Goal: Task Accomplishment & Management: Manage account settings

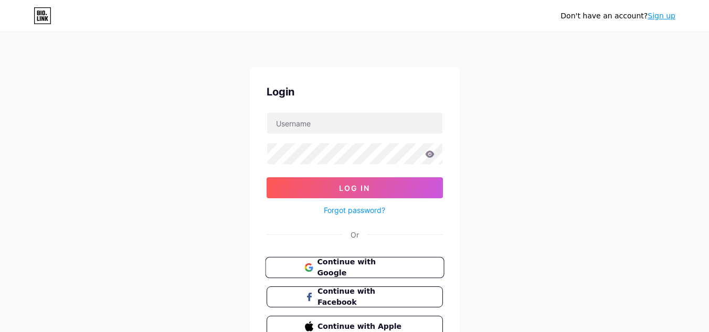
click at [355, 262] on span "Continue with Google" at bounding box center [361, 267] width 88 height 23
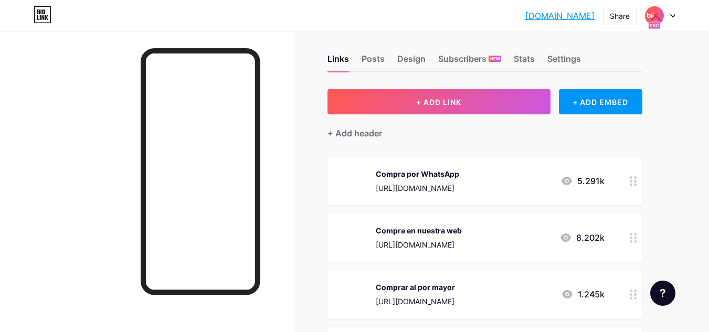
scroll to position [9, 0]
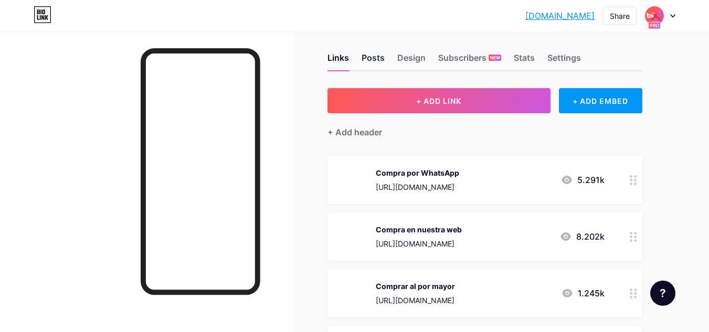
click at [366, 57] on div "Posts" at bounding box center [372, 60] width 23 height 19
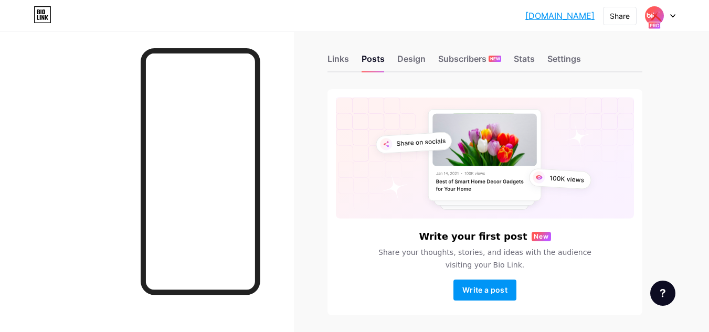
scroll to position [9, 0]
click at [417, 60] on div "Design" at bounding box center [411, 61] width 28 height 19
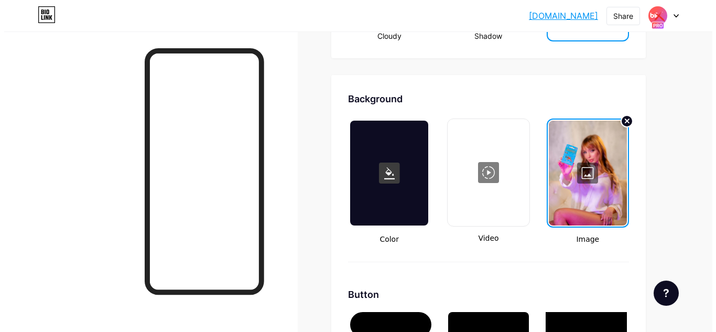
scroll to position [1380, 0]
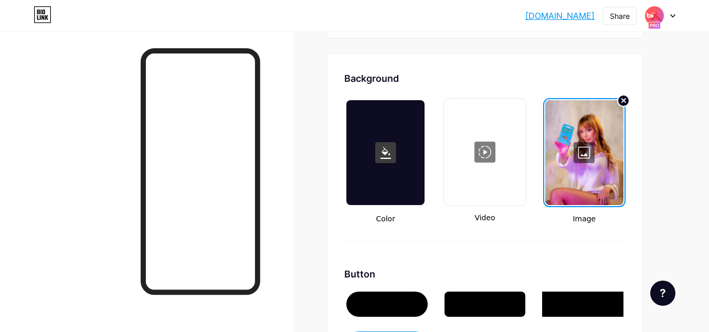
click at [499, 157] on div at bounding box center [484, 152] width 79 height 105
type input "#000000"
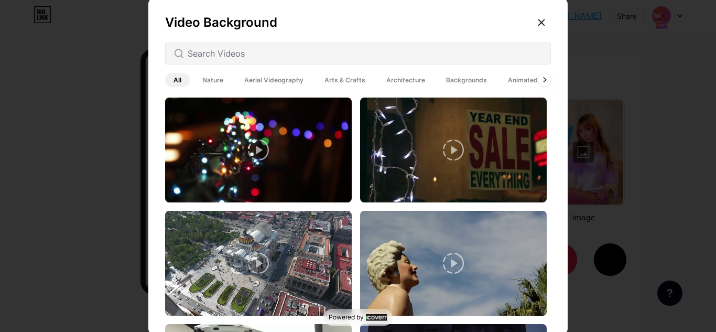
drag, startPoint x: 548, startPoint y: 105, endPoint x: 542, endPoint y: 155, distance: 50.6
click at [542, 155] on div "Video Background All Nature Aerial Videography Arts & Crafts Architecture Backg…" at bounding box center [358, 168] width 420 height 340
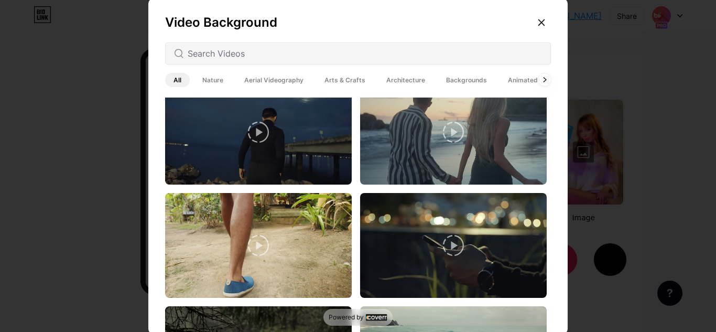
scroll to position [2278, 0]
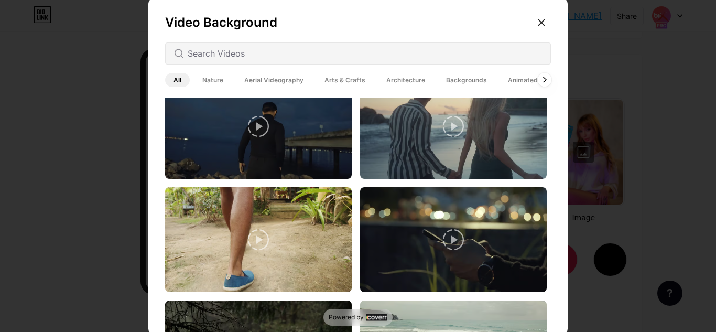
click at [539, 77] on div at bounding box center [545, 80] width 14 height 14
click at [543, 80] on icon at bounding box center [545, 80] width 4 height 6
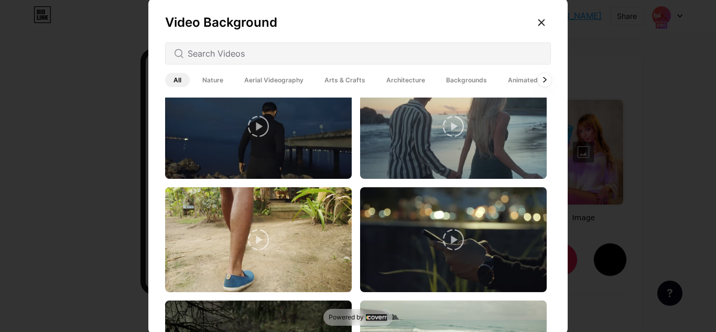
click at [543, 80] on icon at bounding box center [545, 80] width 4 height 6
click at [543, 79] on icon at bounding box center [545, 80] width 4 height 6
click at [518, 79] on span "Animated" at bounding box center [523, 80] width 47 height 14
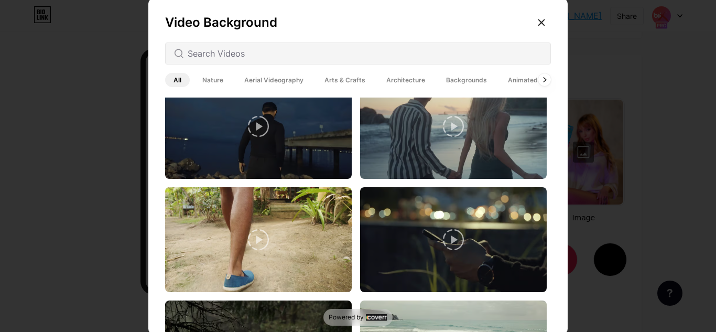
scroll to position [0, 0]
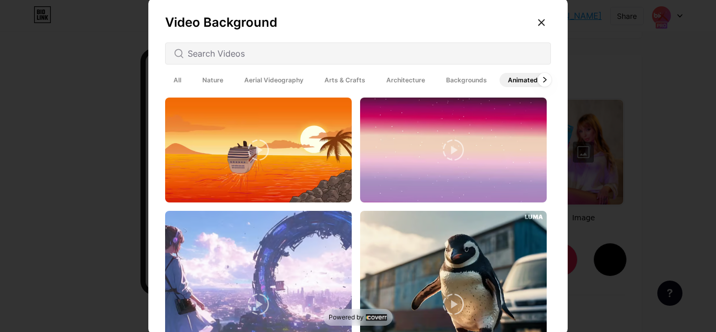
click at [543, 81] on icon at bounding box center [545, 80] width 4 height 6
click at [456, 76] on span "Backgrounds" at bounding box center [467, 80] width 58 height 14
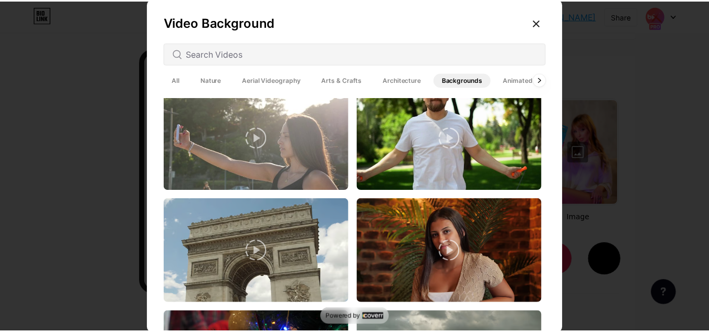
scroll to position [2565, 0]
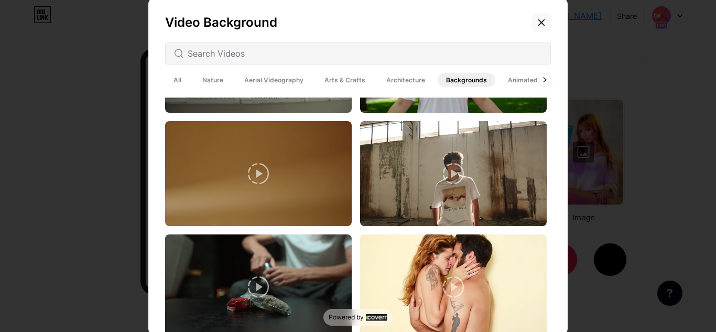
click at [539, 22] on icon at bounding box center [542, 22] width 6 height 6
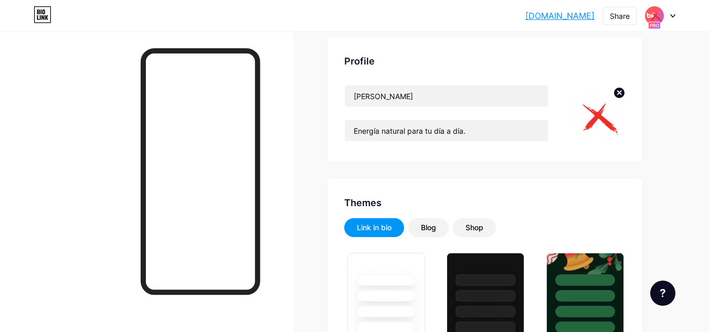
scroll to position [0, 0]
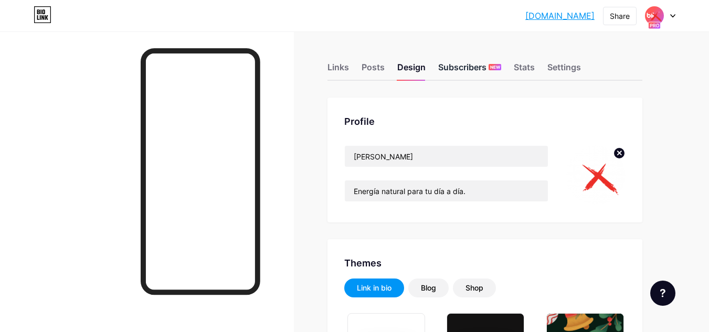
click at [478, 68] on div "Subscribers NEW" at bounding box center [469, 70] width 63 height 19
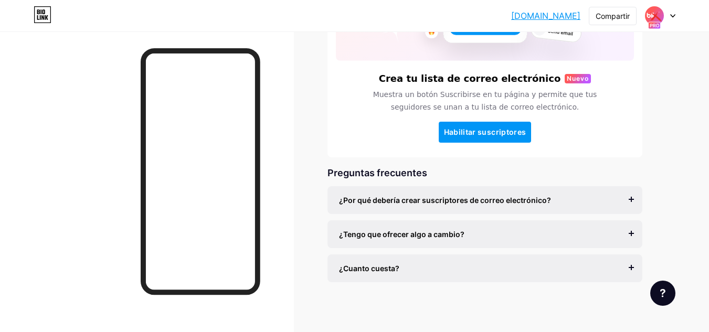
scroll to position [177, 0]
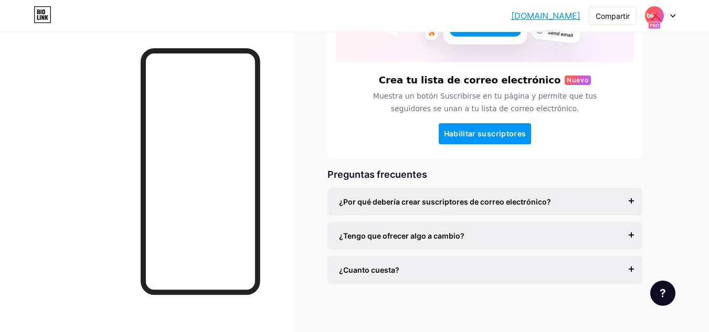
click at [550, 199] on div "¿Por qué debería crear suscriptores de correo electrónico?" at bounding box center [485, 201] width 292 height 11
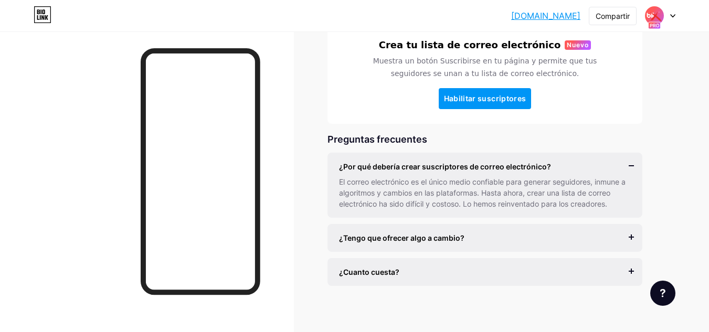
scroll to position [219, 0]
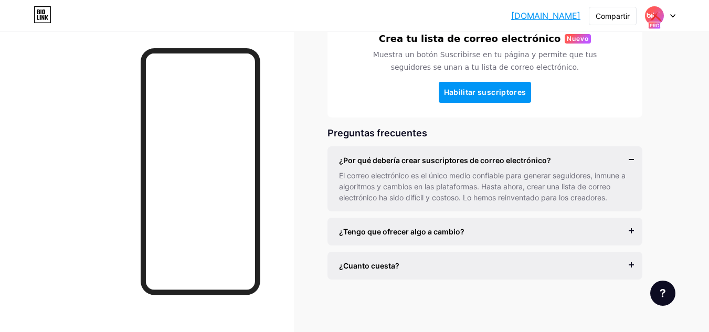
click at [529, 237] on div "¿Tengo que ofrecer algo a cambio? Es mejor si lo haces, pero la mayoría de los …" at bounding box center [484, 232] width 315 height 28
click at [444, 232] on font "¿Tengo que ofrecer algo a cambio?" at bounding box center [401, 231] width 125 height 9
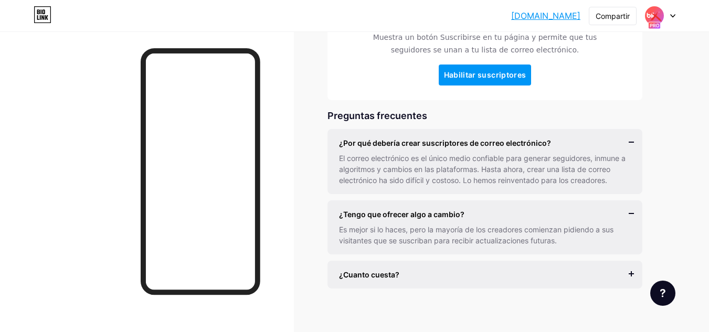
scroll to position [245, 0]
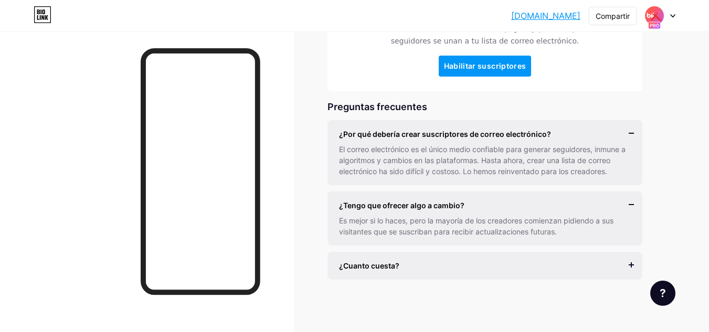
click at [488, 262] on div "¿Cuanto cuesta?" at bounding box center [485, 265] width 292 height 11
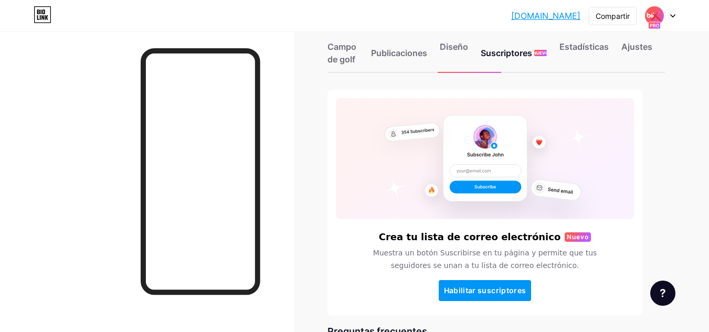
scroll to position [0, 0]
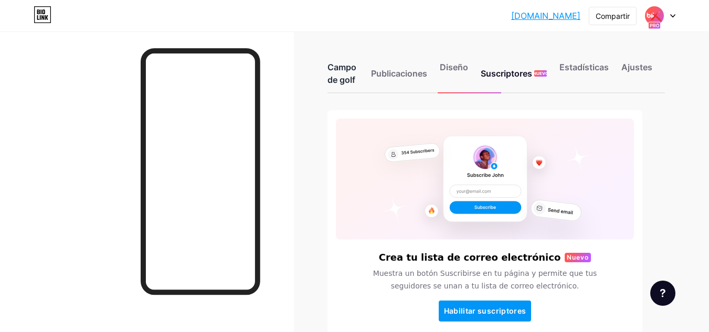
click at [339, 68] on font "Campo de golf" at bounding box center [341, 73] width 29 height 23
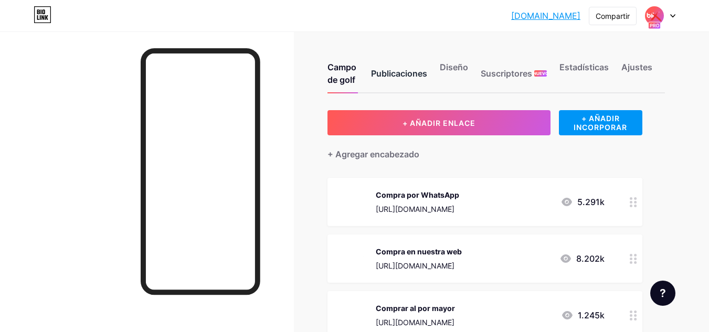
click at [391, 73] on font "Publicaciones" at bounding box center [399, 73] width 56 height 10
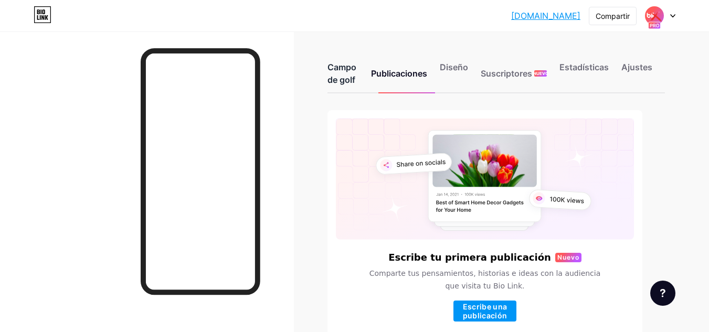
click at [335, 65] on font "Campo de golf" at bounding box center [341, 73] width 29 height 23
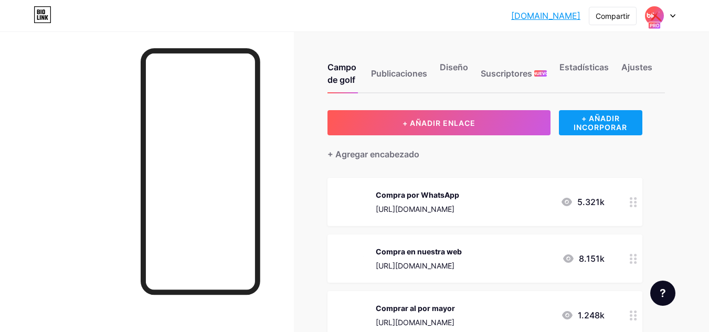
click at [597, 125] on font "+ AÑADIR INCORPORAR" at bounding box center [599, 123] width 53 height 18
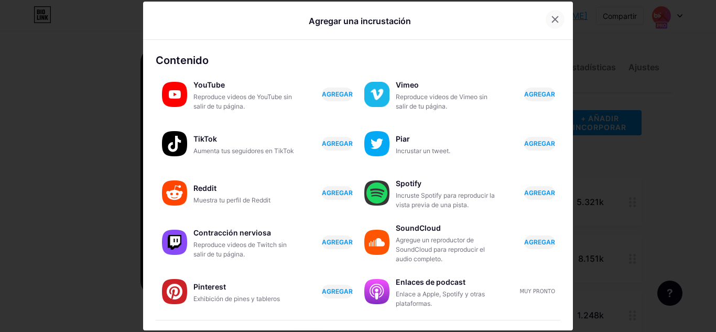
click at [546, 21] on div at bounding box center [555, 19] width 19 height 19
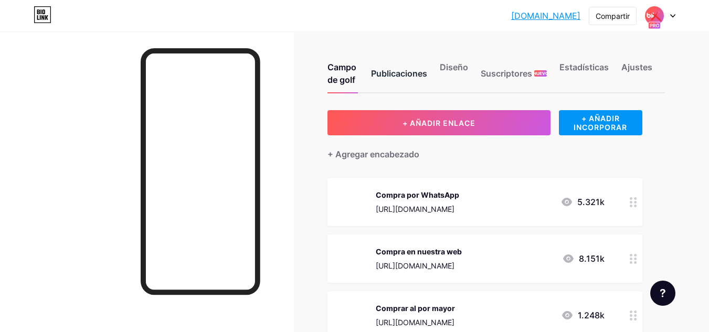
click at [400, 76] on font "Publicaciones" at bounding box center [399, 73] width 56 height 10
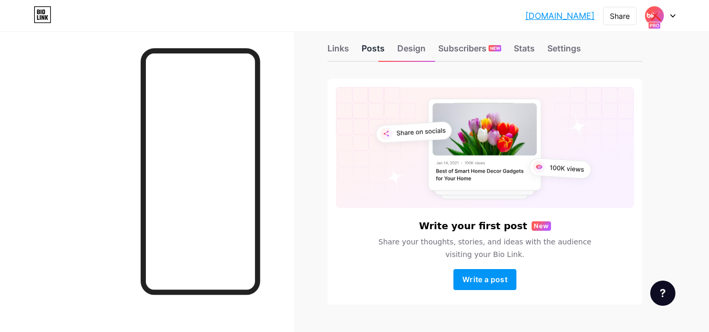
scroll to position [22, 0]
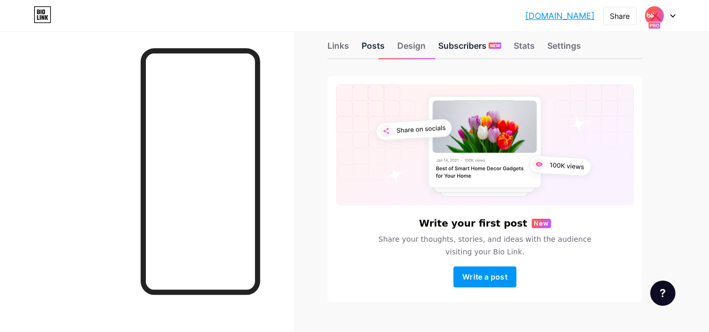
click at [443, 48] on div "Subscribers NEW" at bounding box center [469, 48] width 63 height 19
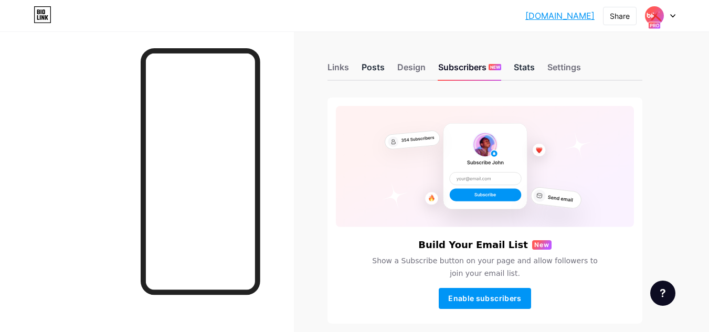
click at [529, 69] on div "Stats" at bounding box center [523, 70] width 21 height 19
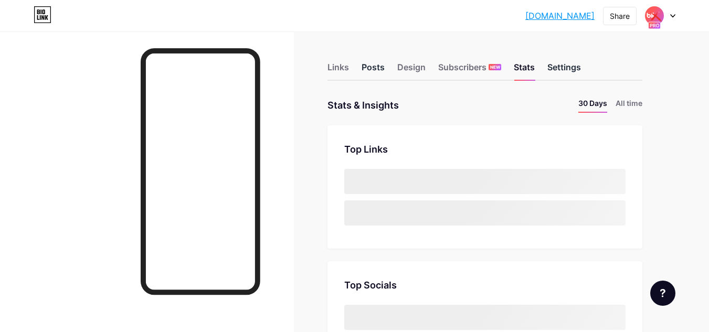
scroll to position [332, 709]
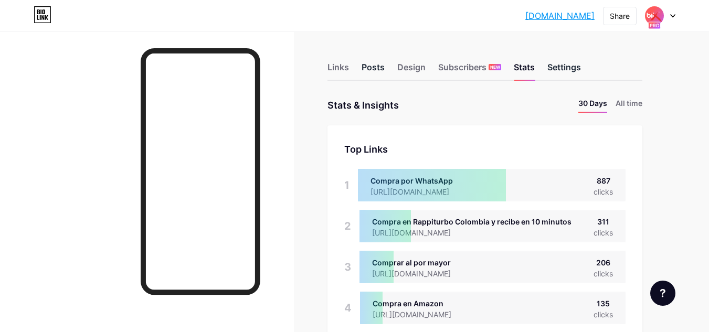
click at [559, 67] on div "Settings" at bounding box center [564, 70] width 34 height 19
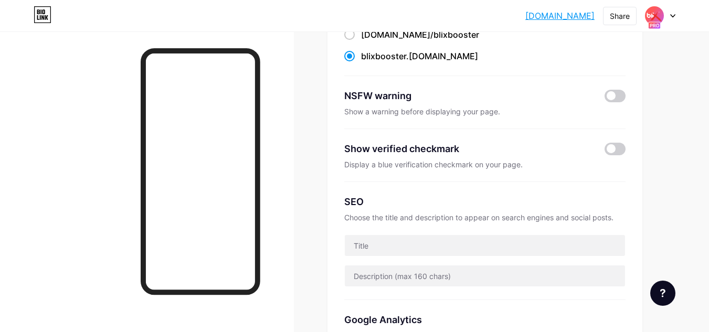
scroll to position [124, 0]
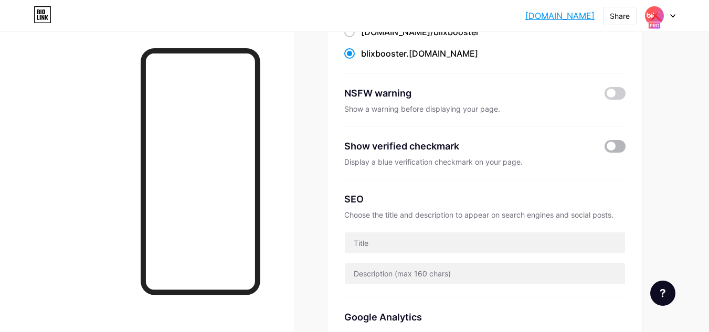
click at [613, 146] on span at bounding box center [614, 146] width 21 height 13
click at [604, 149] on input "checkbox" at bounding box center [604, 149] width 0 height 0
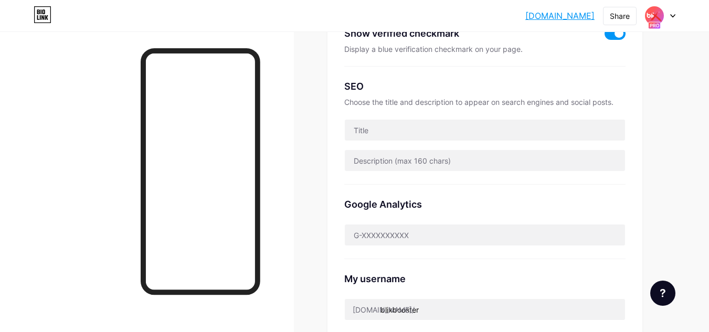
scroll to position [239, 0]
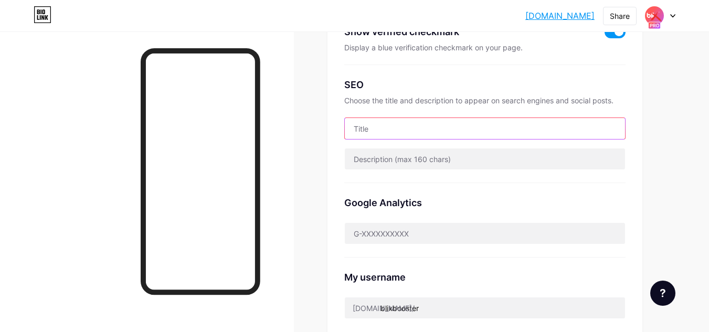
click at [376, 126] on input "text" at bounding box center [485, 128] width 280 height 21
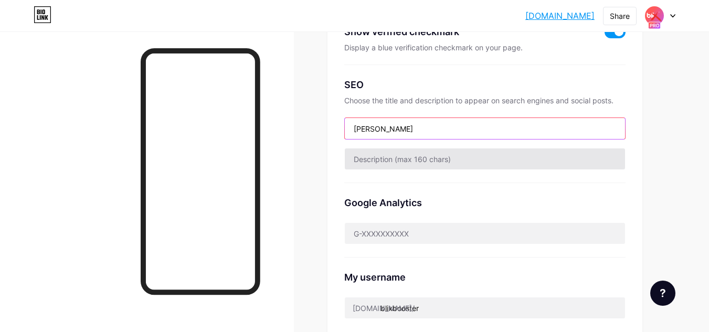
type input "Blix"
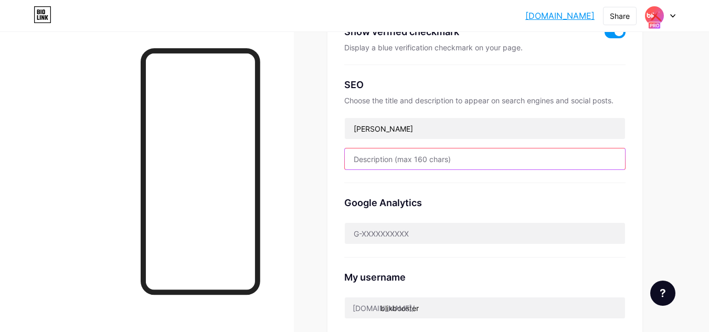
click at [371, 163] on input "text" at bounding box center [485, 158] width 280 height 21
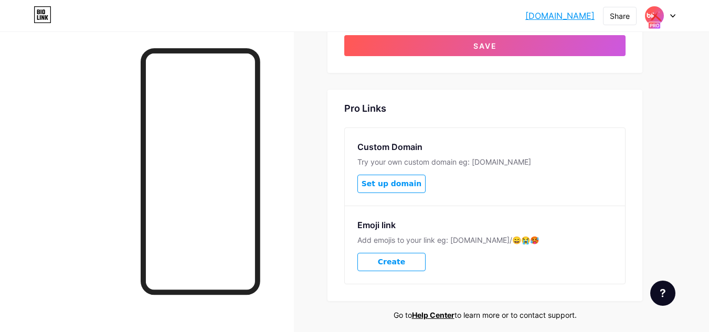
scroll to position [500, 0]
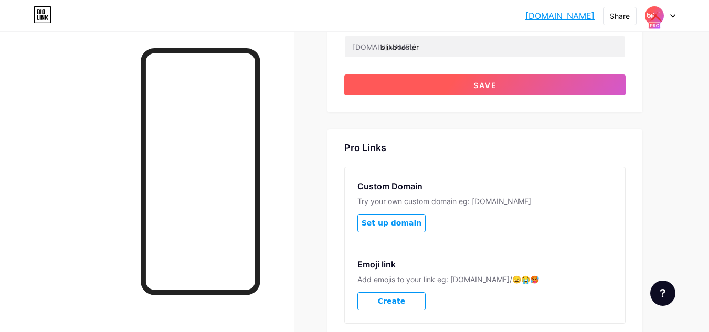
type input "Es un producto 100% natural que te hará tener momentos inolvidables con tu pare…"
click at [461, 81] on button "Save" at bounding box center [484, 84] width 281 height 21
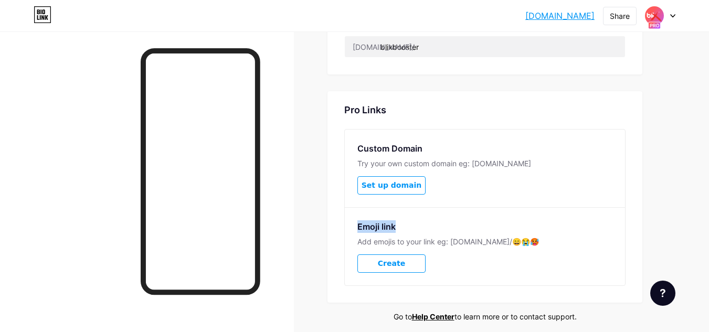
drag, startPoint x: 703, startPoint y: 201, endPoint x: 706, endPoint y: 223, distance: 22.3
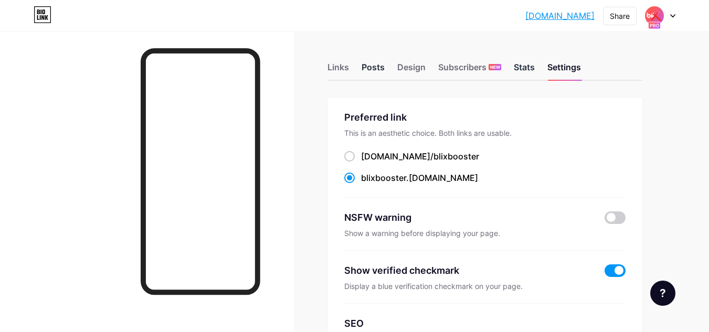
click at [520, 67] on div "Stats" at bounding box center [523, 70] width 21 height 19
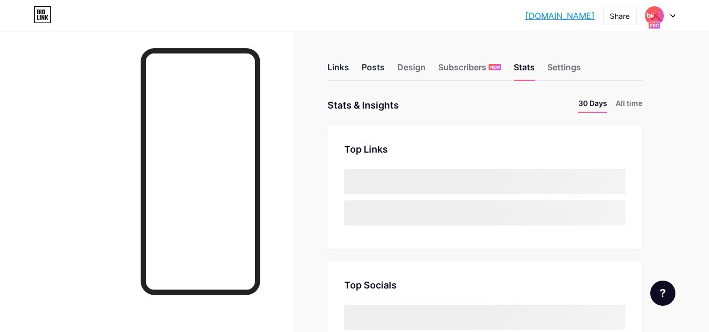
scroll to position [332, 709]
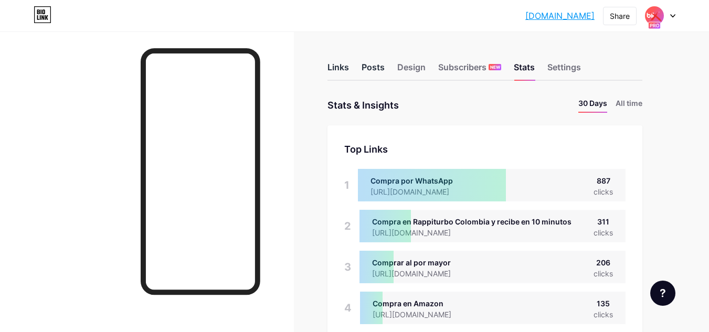
click at [338, 69] on div "Links" at bounding box center [338, 70] width 22 height 19
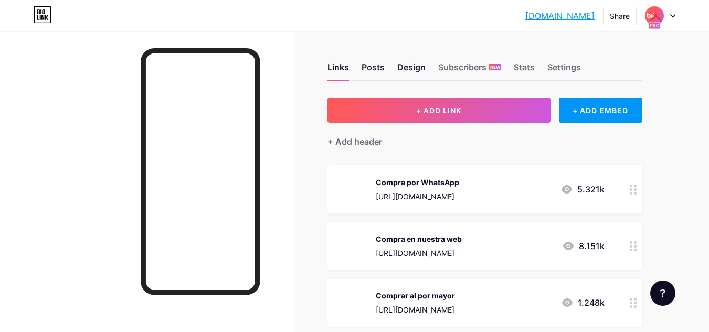
click at [412, 68] on div "Design" at bounding box center [411, 70] width 28 height 19
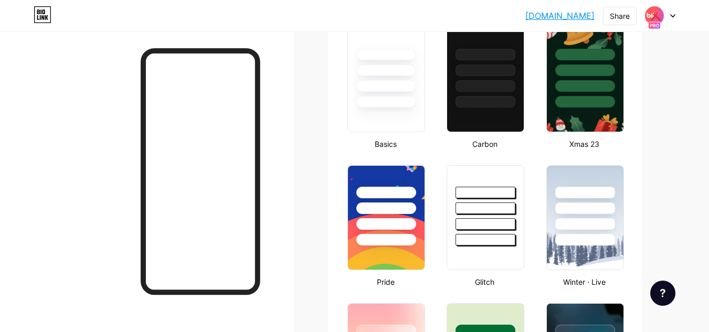
type input "#000000"
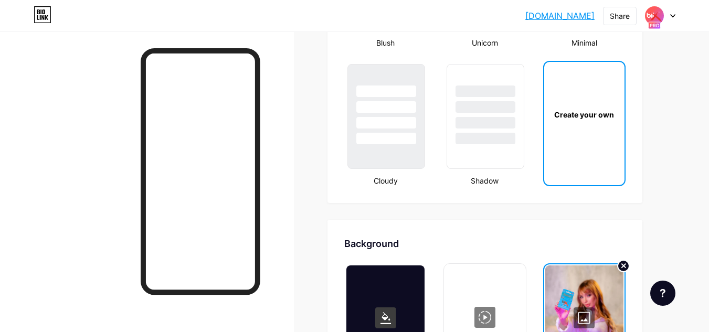
scroll to position [1110, 0]
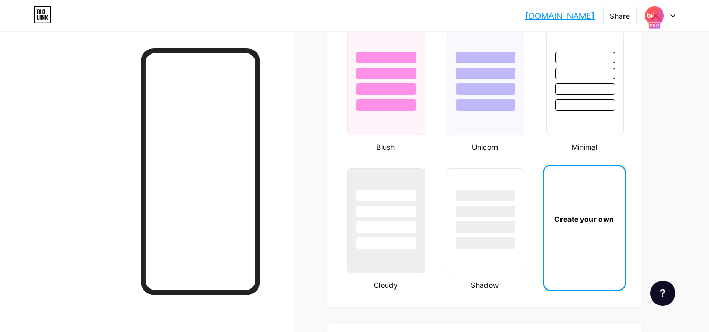
click at [672, 15] on div "blixbooster.bio... blixbooster.bio.link Share Switch accounts Blix bio.link/bli…" at bounding box center [354, 15] width 709 height 19
click at [672, 15] on icon at bounding box center [672, 16] width 5 height 4
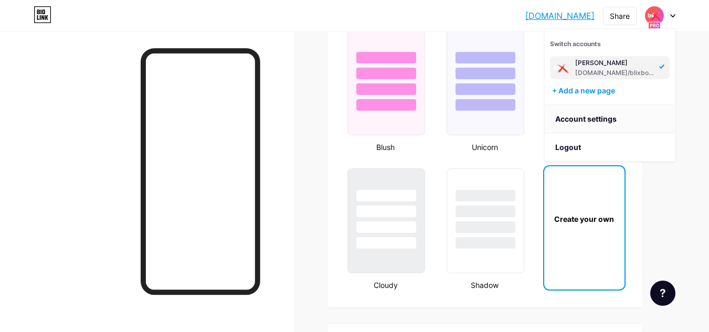
click at [585, 124] on link "Account settings" at bounding box center [609, 119] width 130 height 28
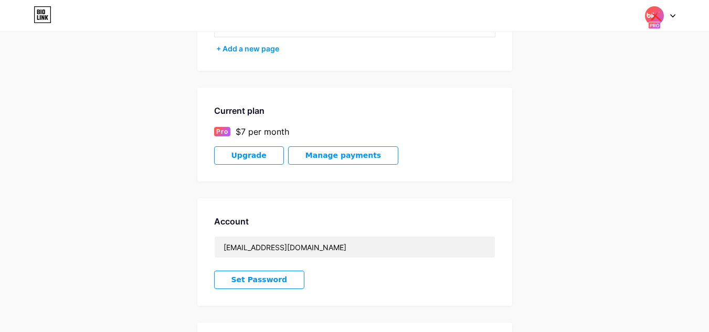
scroll to position [114, 0]
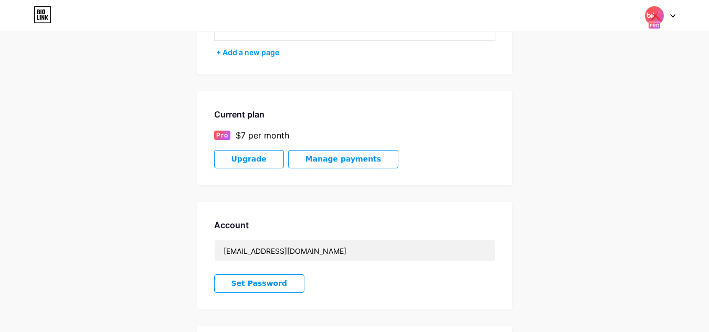
click at [237, 130] on div "$7 per month" at bounding box center [261, 135] width 53 height 13
click at [663, 8] on span at bounding box center [654, 16] width 20 height 20
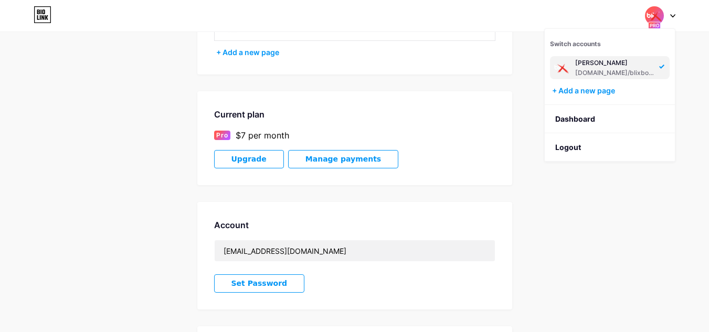
drag, startPoint x: 56, startPoint y: 10, endPoint x: 45, endPoint y: 16, distance: 12.7
click at [45, 16] on div "Switch accounts Blix bio.link/blixbooster + Add a new page Dashboard Logout" at bounding box center [354, 15] width 709 height 19
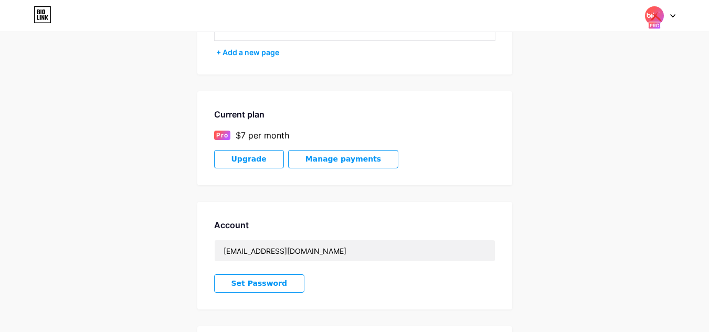
click at [45, 16] on icon at bounding box center [43, 14] width 18 height 17
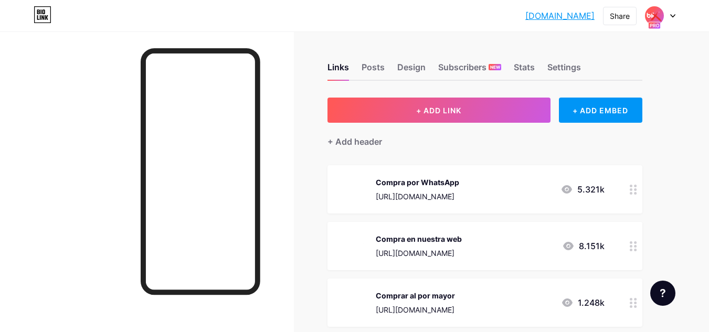
click at [395, 65] on div "Links Posts Design Subscribers NEW Stats Settings" at bounding box center [484, 62] width 315 height 37
click at [410, 69] on div "Design" at bounding box center [411, 70] width 28 height 19
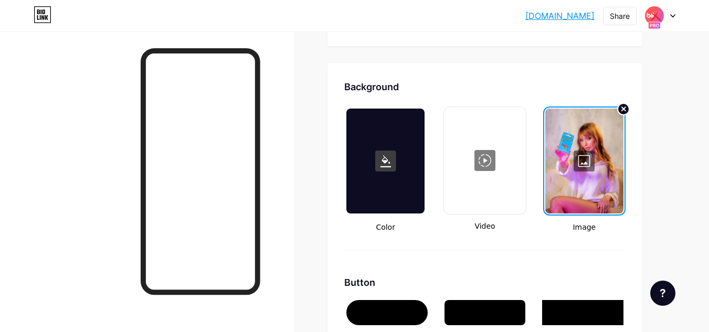
scroll to position [1392, 0]
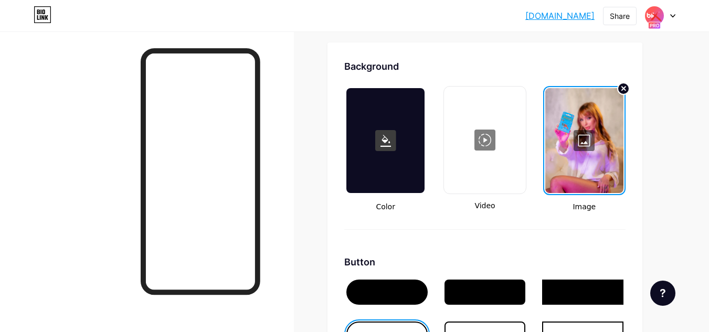
click at [583, 137] on div at bounding box center [584, 140] width 78 height 105
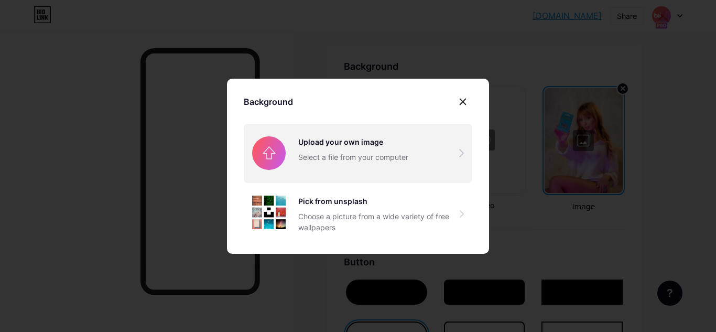
click at [339, 151] on input "file" at bounding box center [358, 153] width 229 height 59
click at [394, 145] on input "file" at bounding box center [358, 153] width 229 height 59
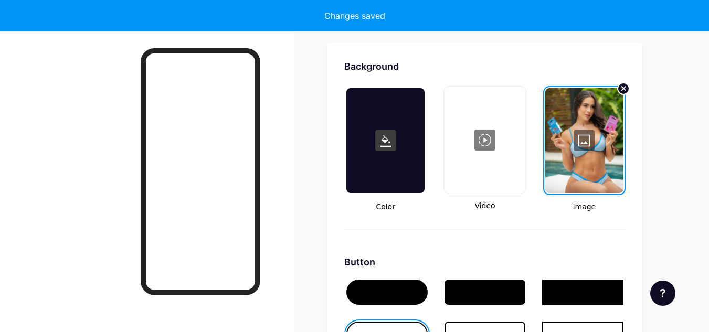
type input "#000000"
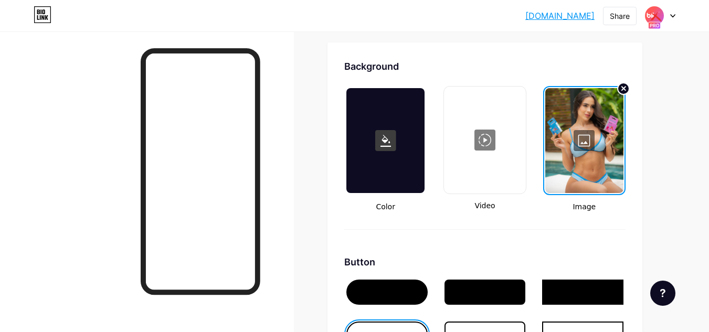
click at [574, 158] on div at bounding box center [584, 140] width 78 height 105
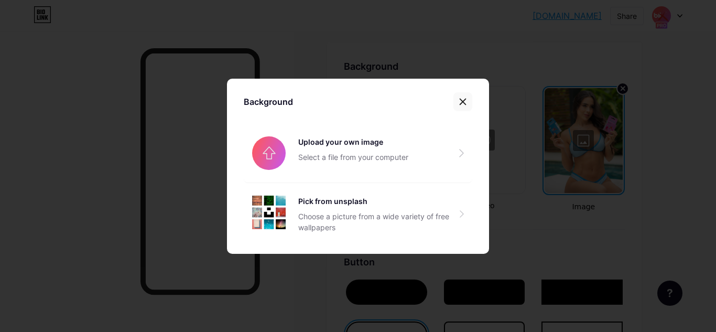
click at [459, 102] on icon at bounding box center [463, 102] width 8 height 8
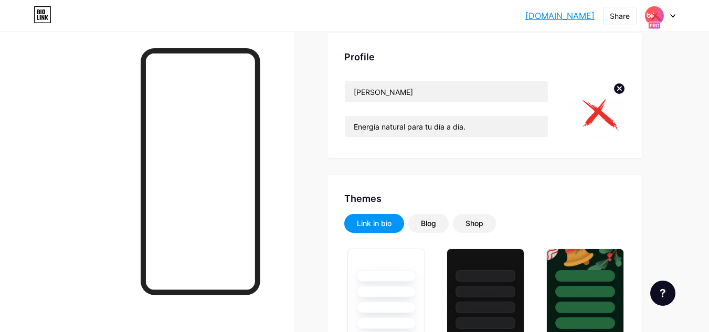
scroll to position [0, 0]
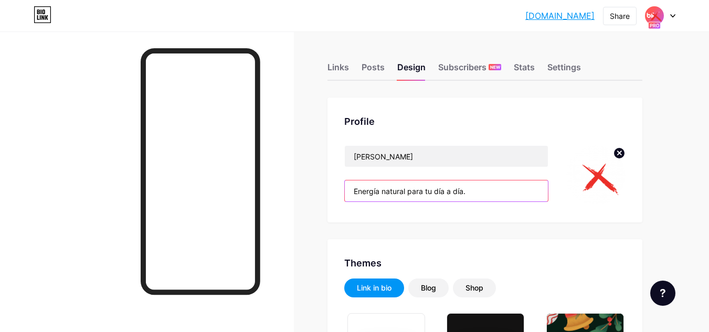
drag, startPoint x: 471, startPoint y: 194, endPoint x: 342, endPoint y: 199, distance: 128.6
click at [342, 199] on div "Profile Blix Energía natural para tu día a día." at bounding box center [484, 160] width 315 height 125
